Goal: Information Seeking & Learning: Learn about a topic

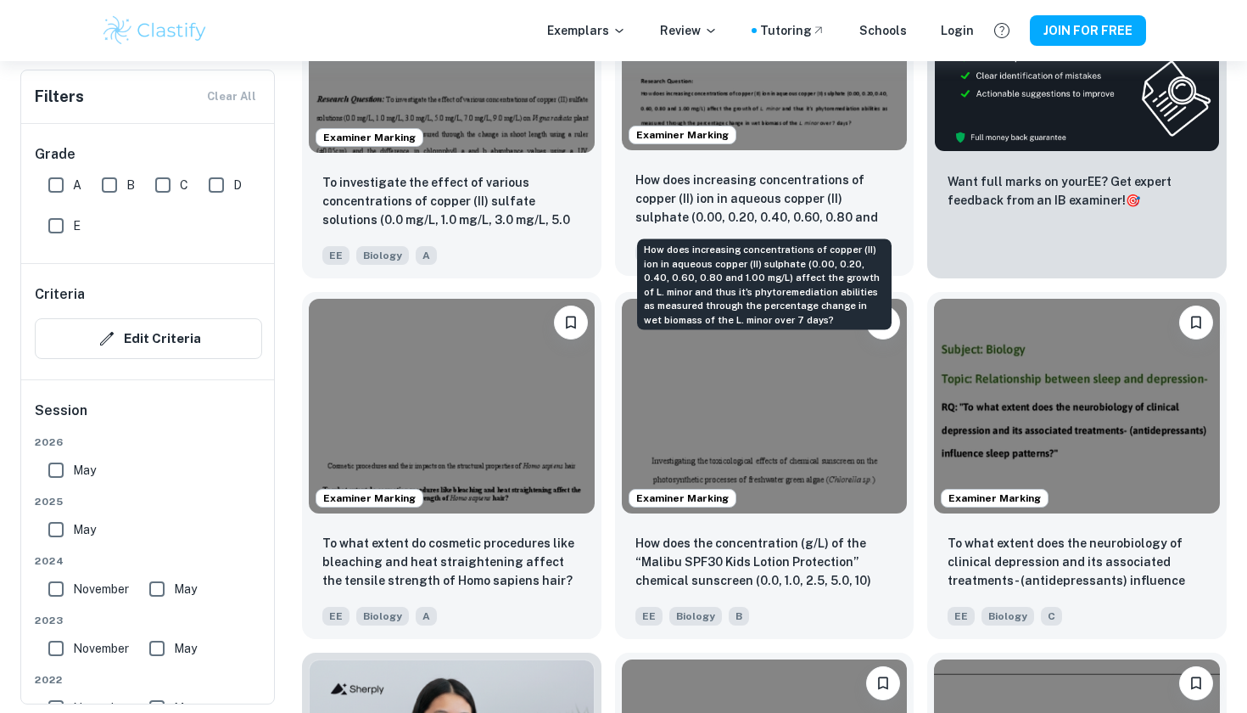
scroll to position [689, 0]
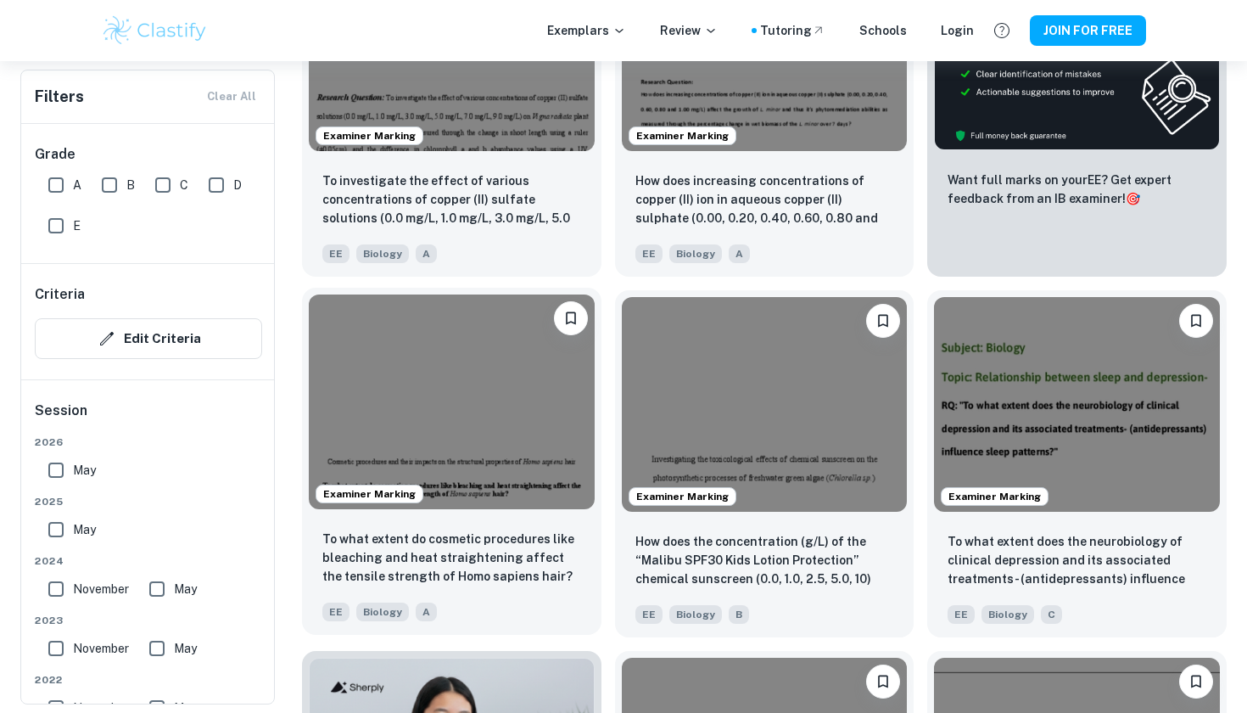
click at [438, 409] on img at bounding box center [452, 401] width 286 height 214
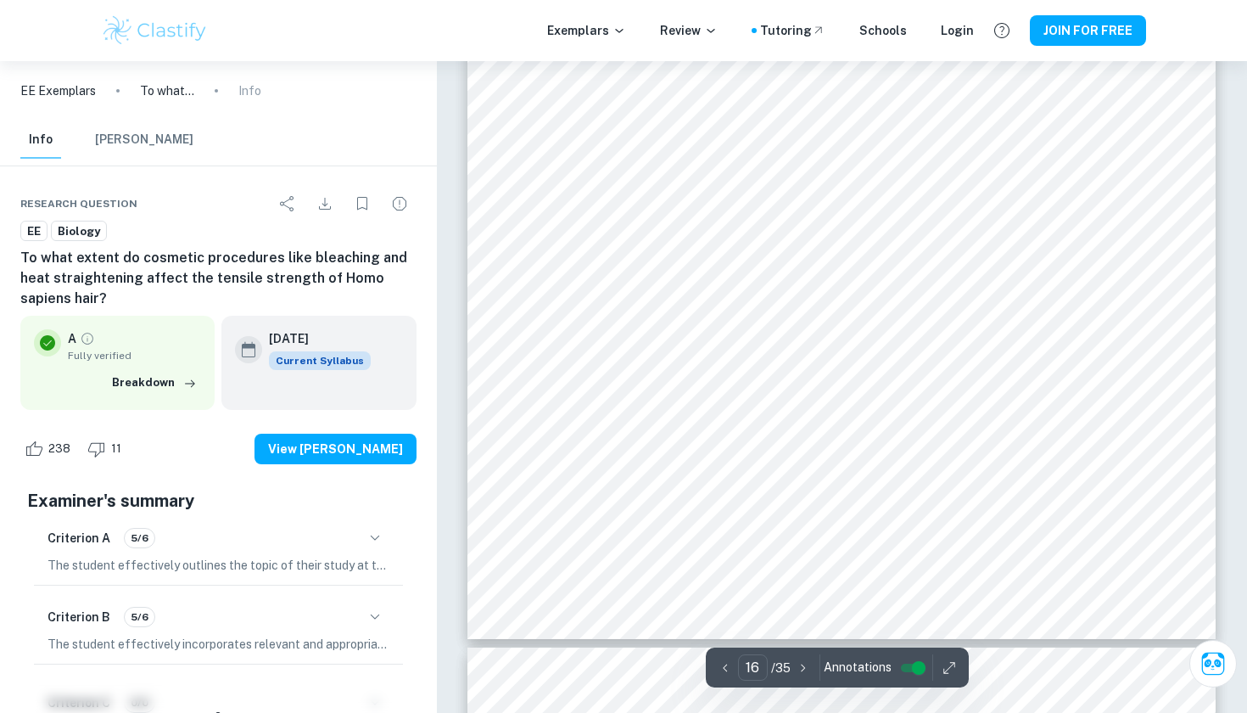
scroll to position [15772, 1]
type input "18"
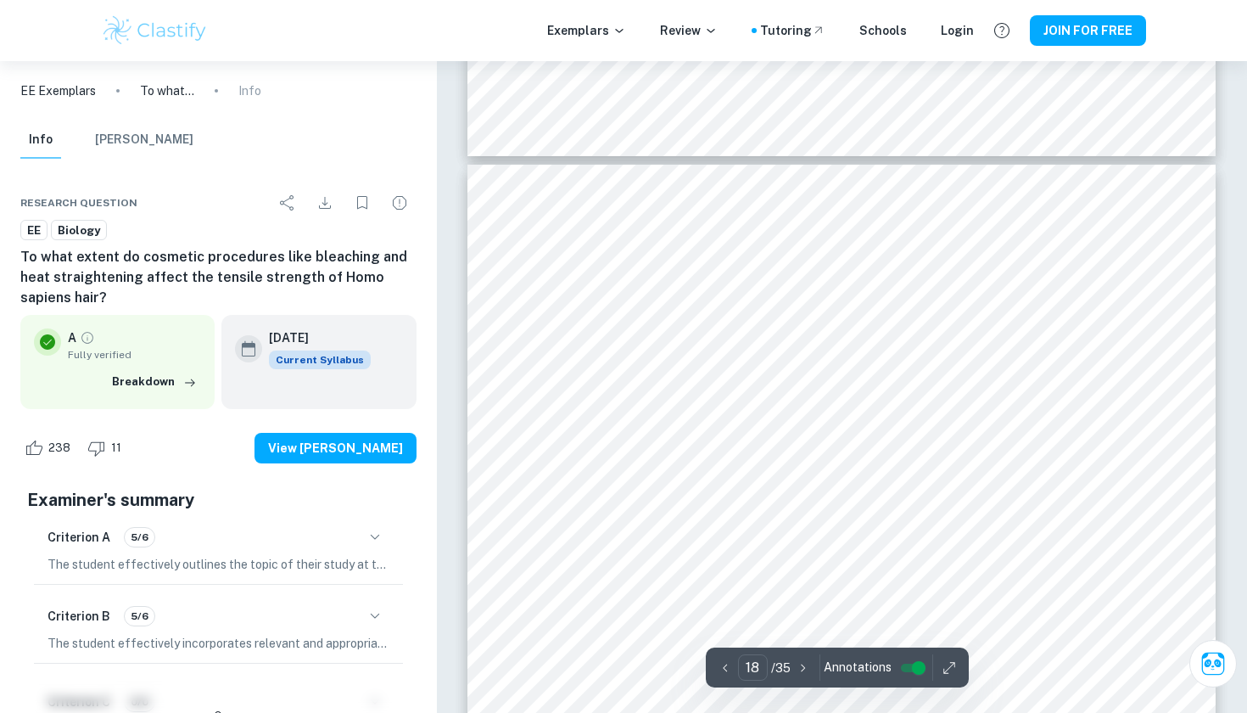
scroll to position [17007, 0]
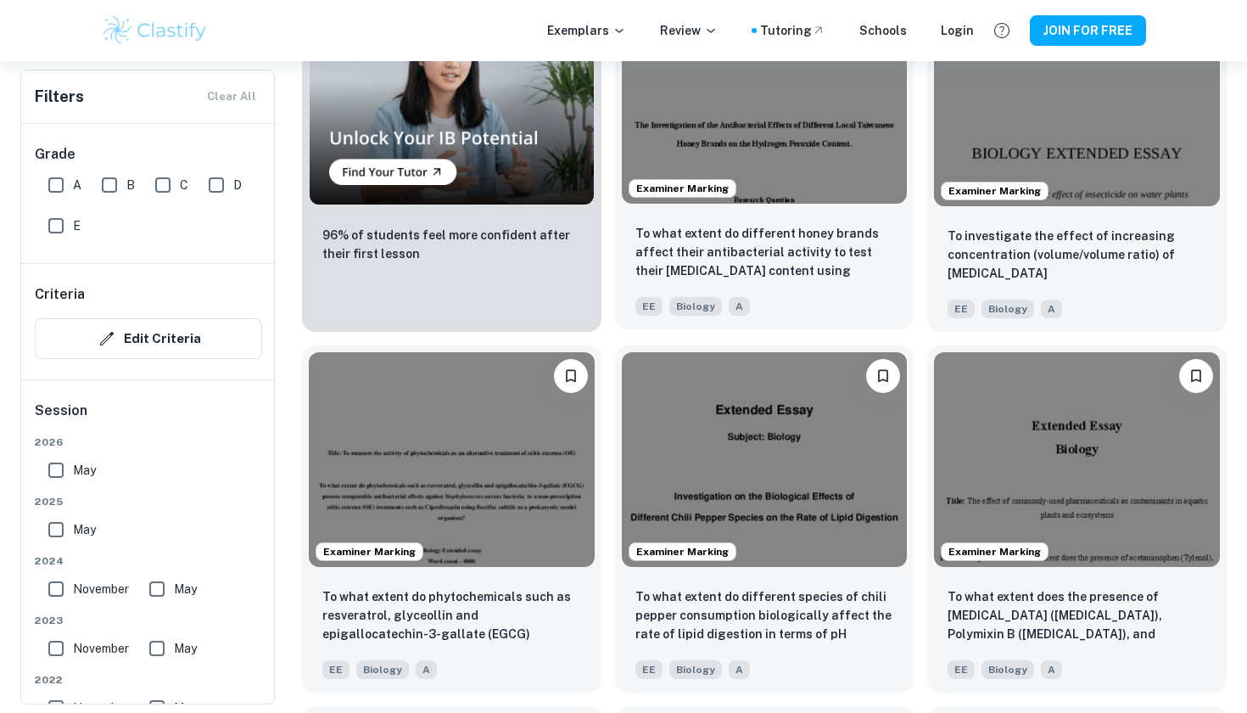
scroll to position [1357, 0]
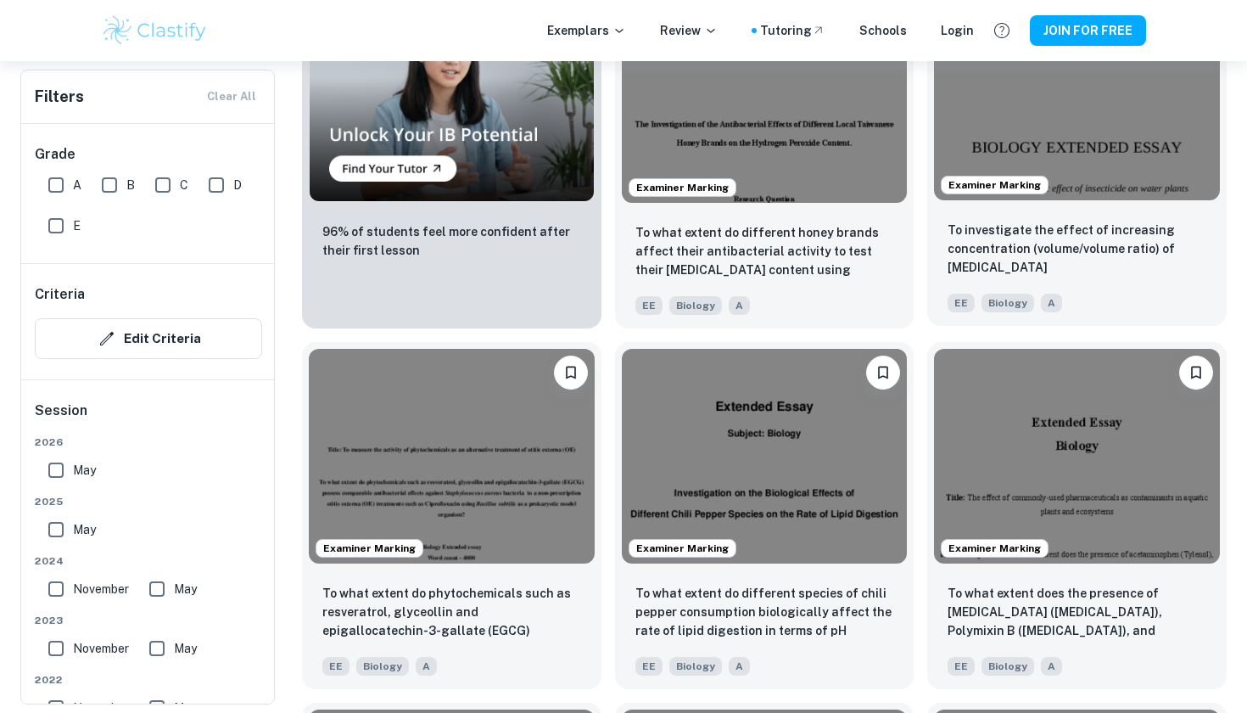
click at [1141, 173] on img at bounding box center [1077, 93] width 286 height 214
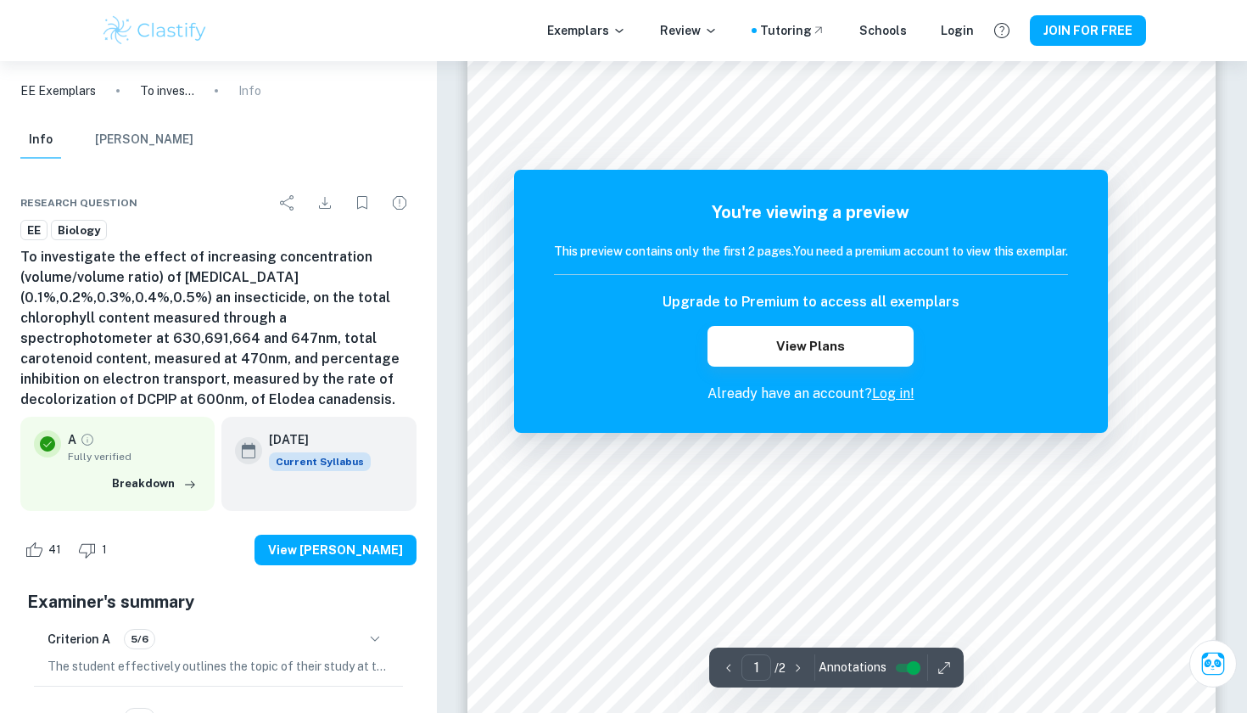
scroll to position [327, 0]
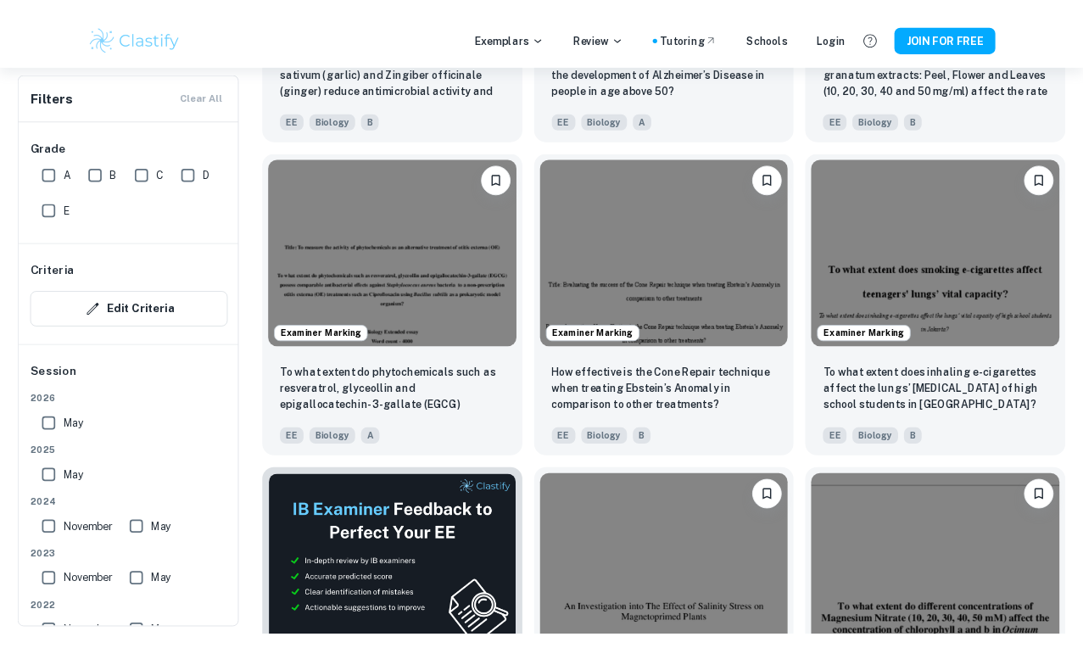
scroll to position [2261, 0]
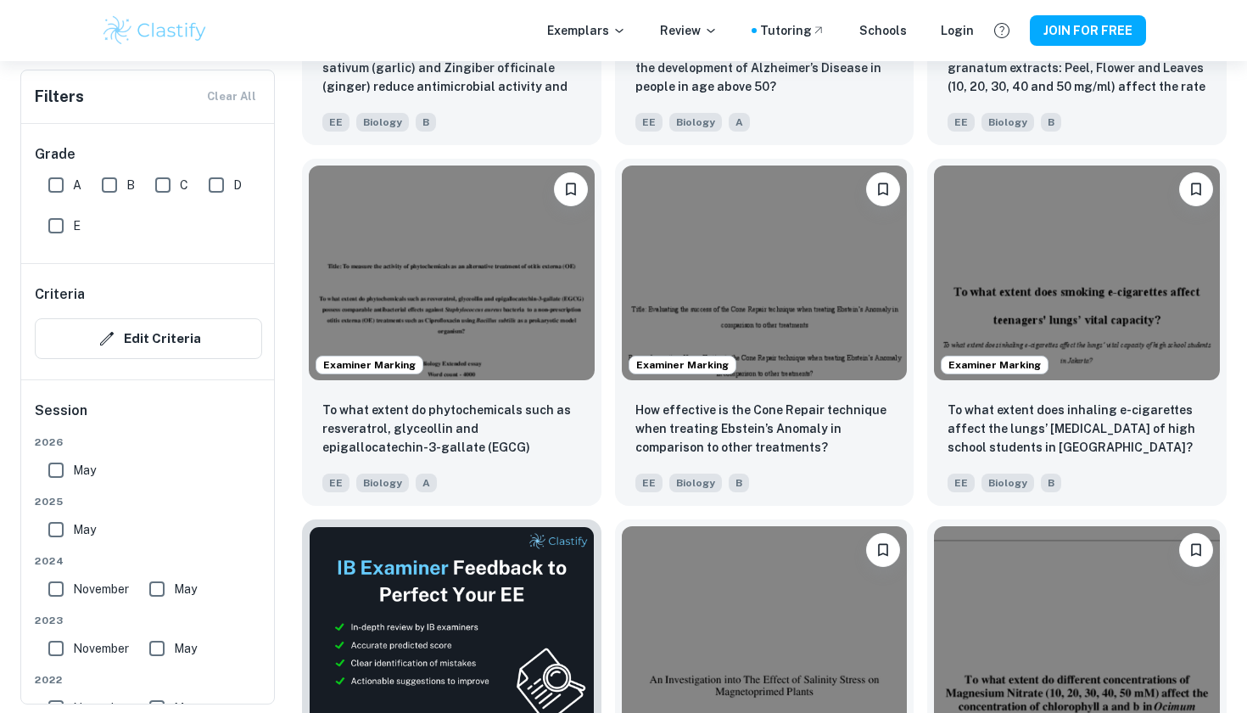
click at [706, 1] on div "Exemplars Review Tutoring Schools Login JOIN FOR FREE" at bounding box center [623, 30] width 1247 height 61
